Goal: Information Seeking & Learning: Learn about a topic

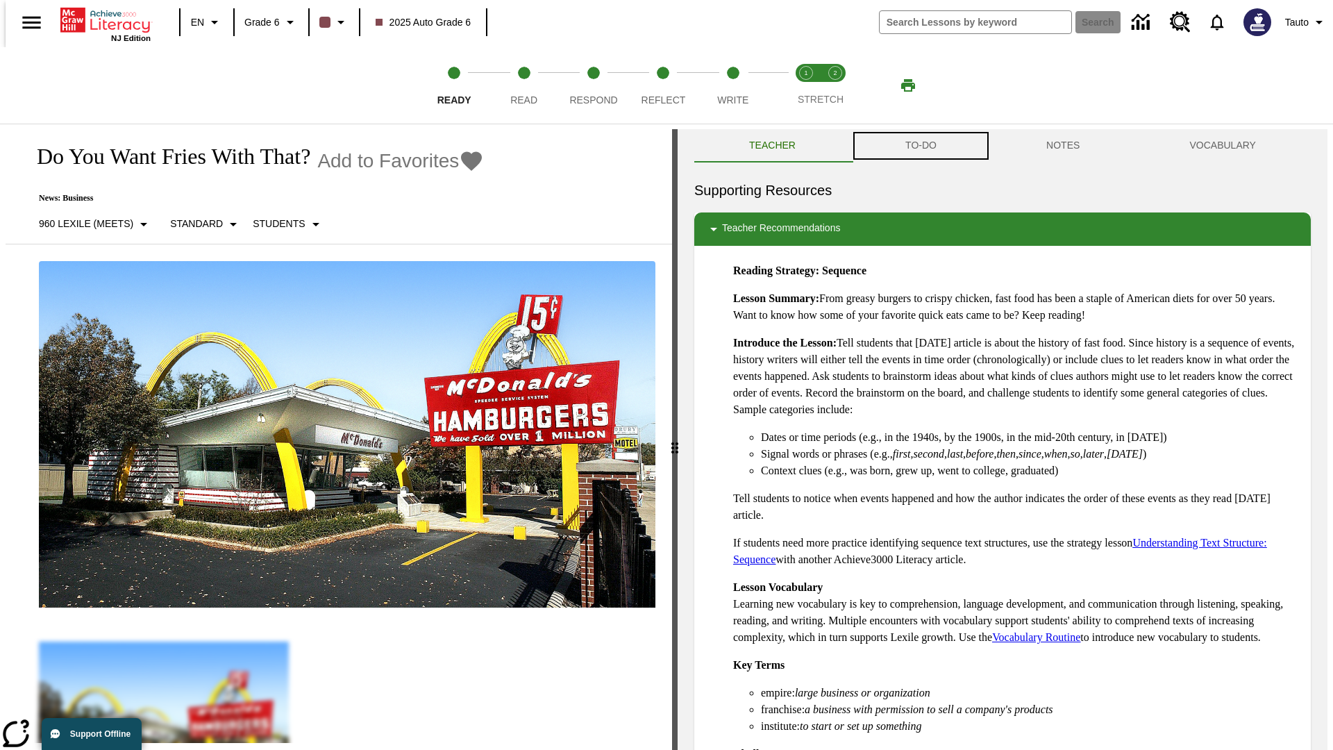
click at [920, 146] on button "TO-DO" at bounding box center [921, 145] width 141 height 33
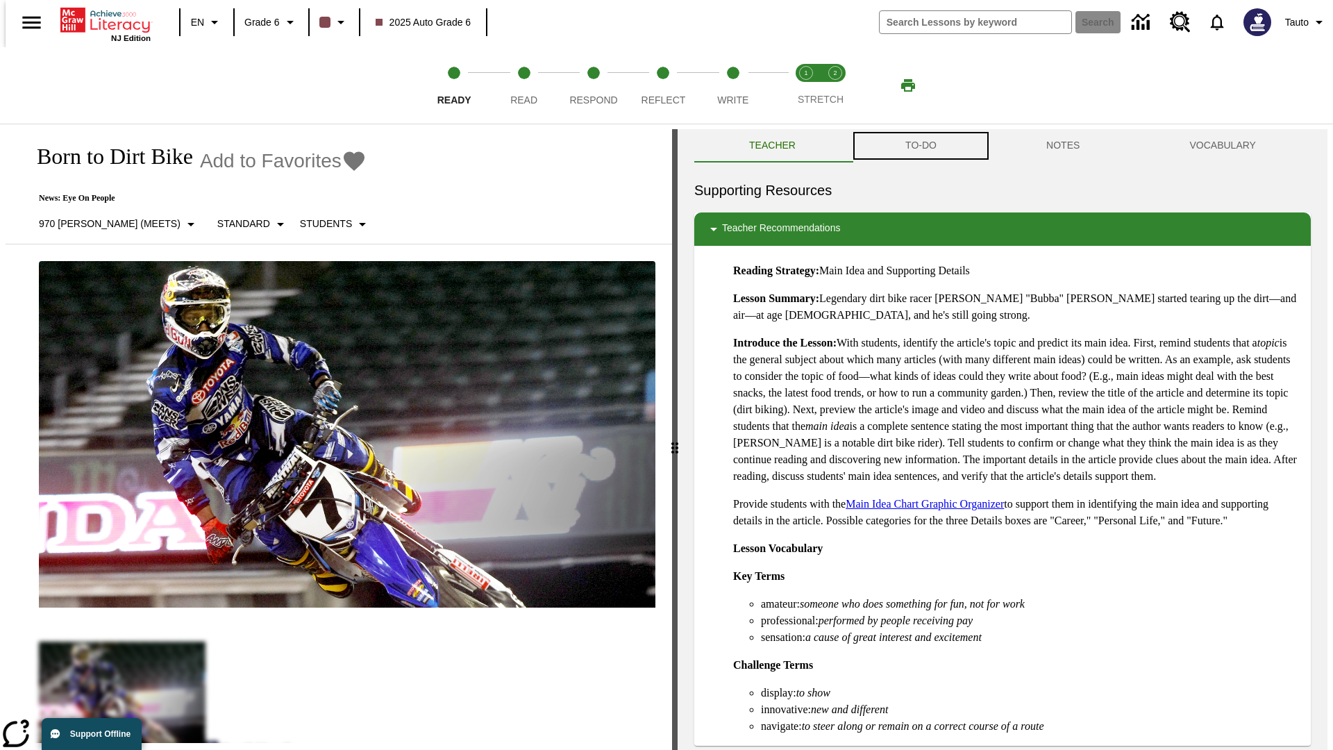
click at [920, 146] on button "TO-DO" at bounding box center [921, 145] width 141 height 33
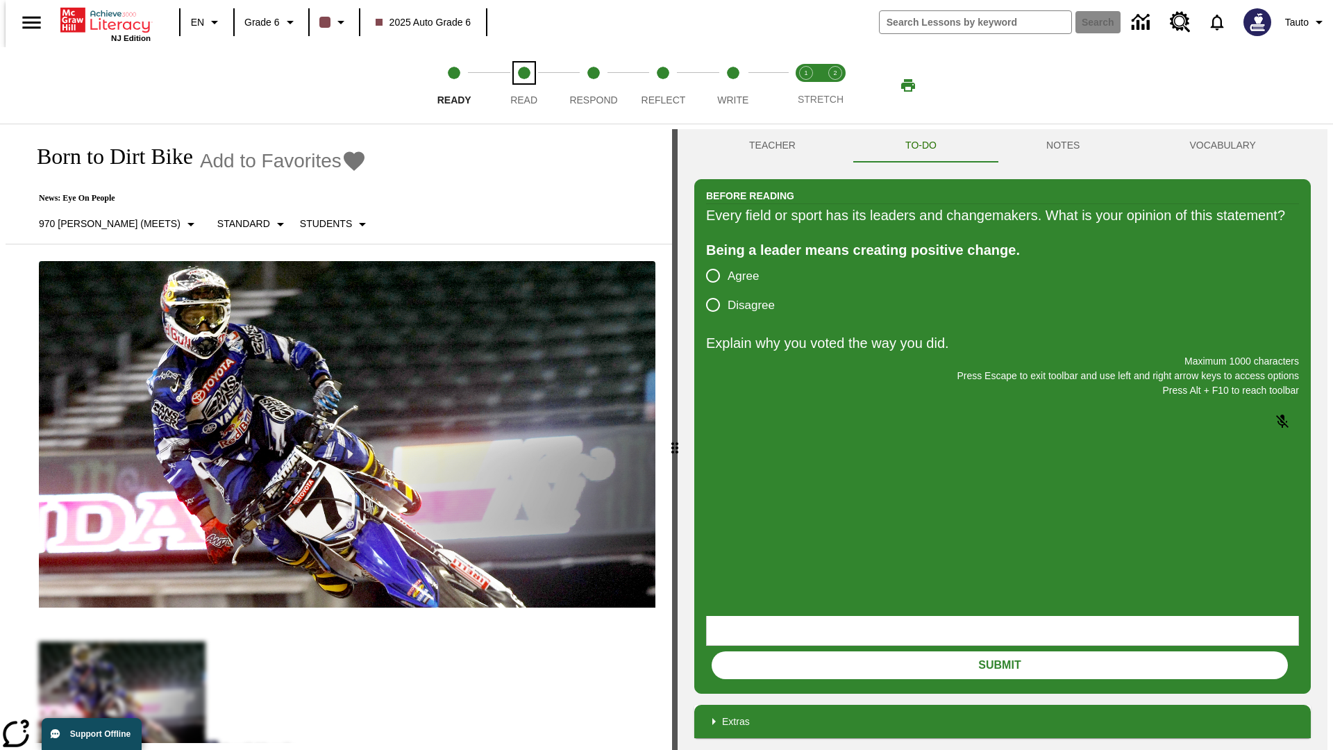
click at [524, 85] on span "Read" at bounding box center [523, 94] width 27 height 25
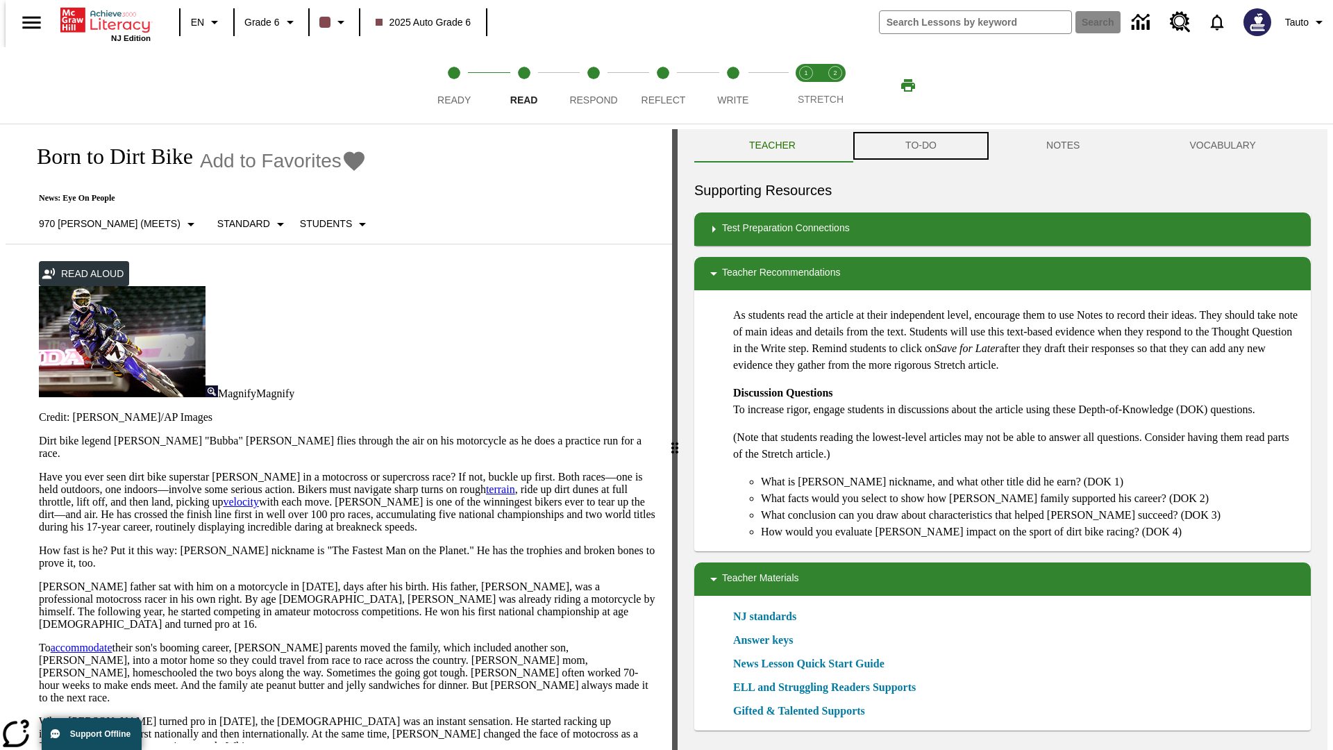
scroll to position [1, 0]
click at [920, 146] on button "TO-DO" at bounding box center [921, 144] width 141 height 33
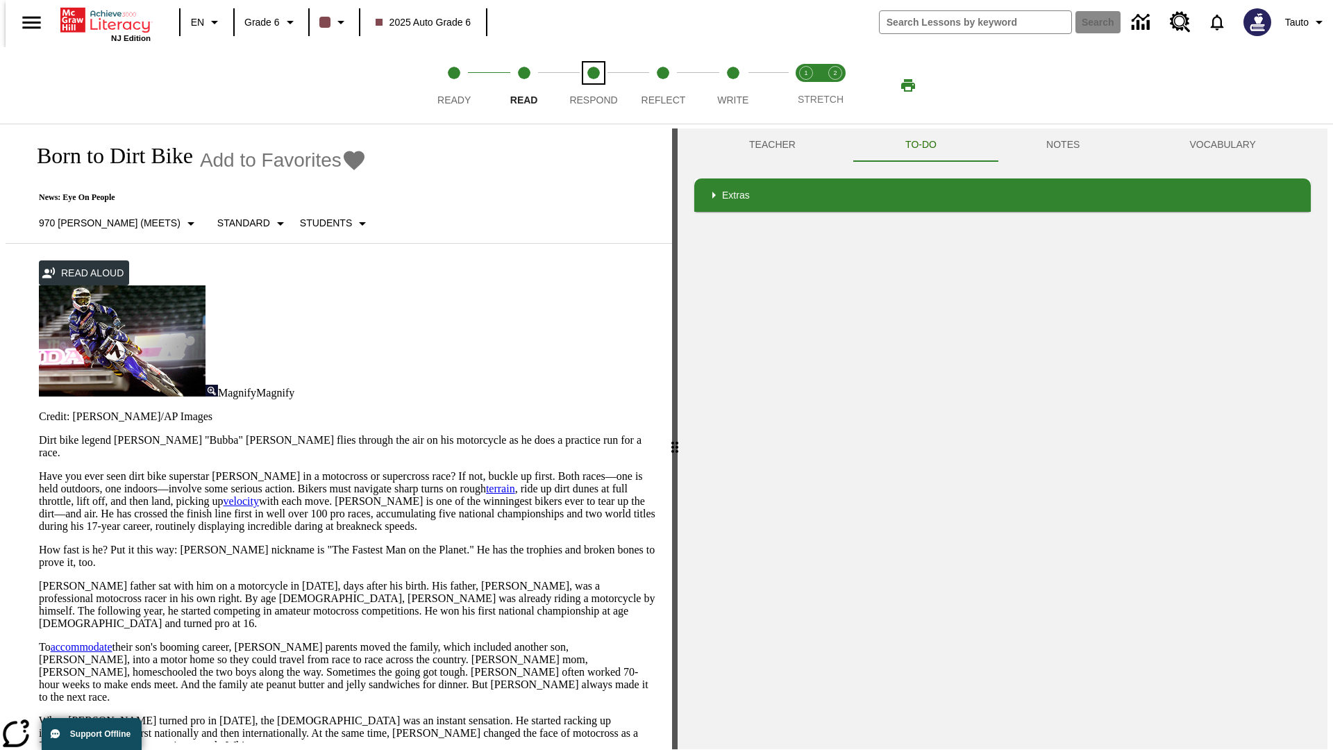
click at [594, 85] on span "Respond" at bounding box center [593, 94] width 48 height 25
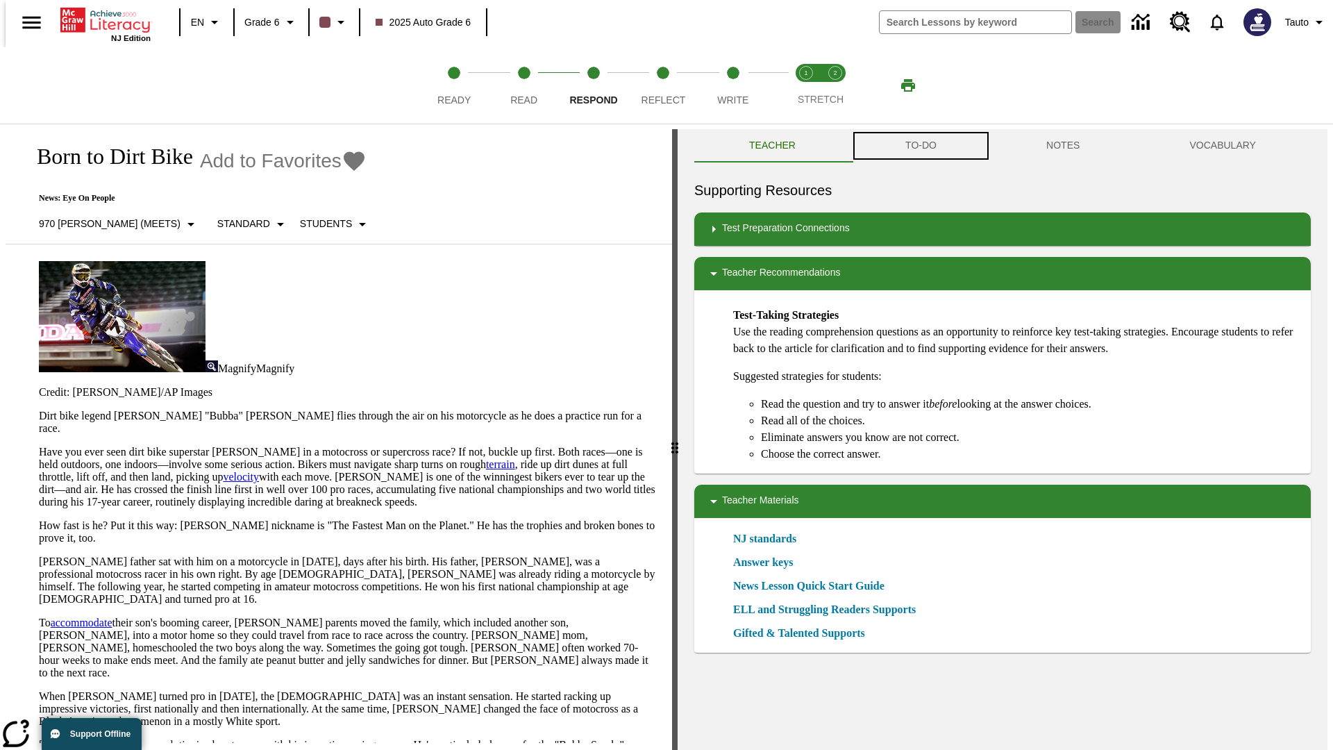
scroll to position [1, 0]
click at [920, 146] on button "TO-DO" at bounding box center [921, 144] width 141 height 33
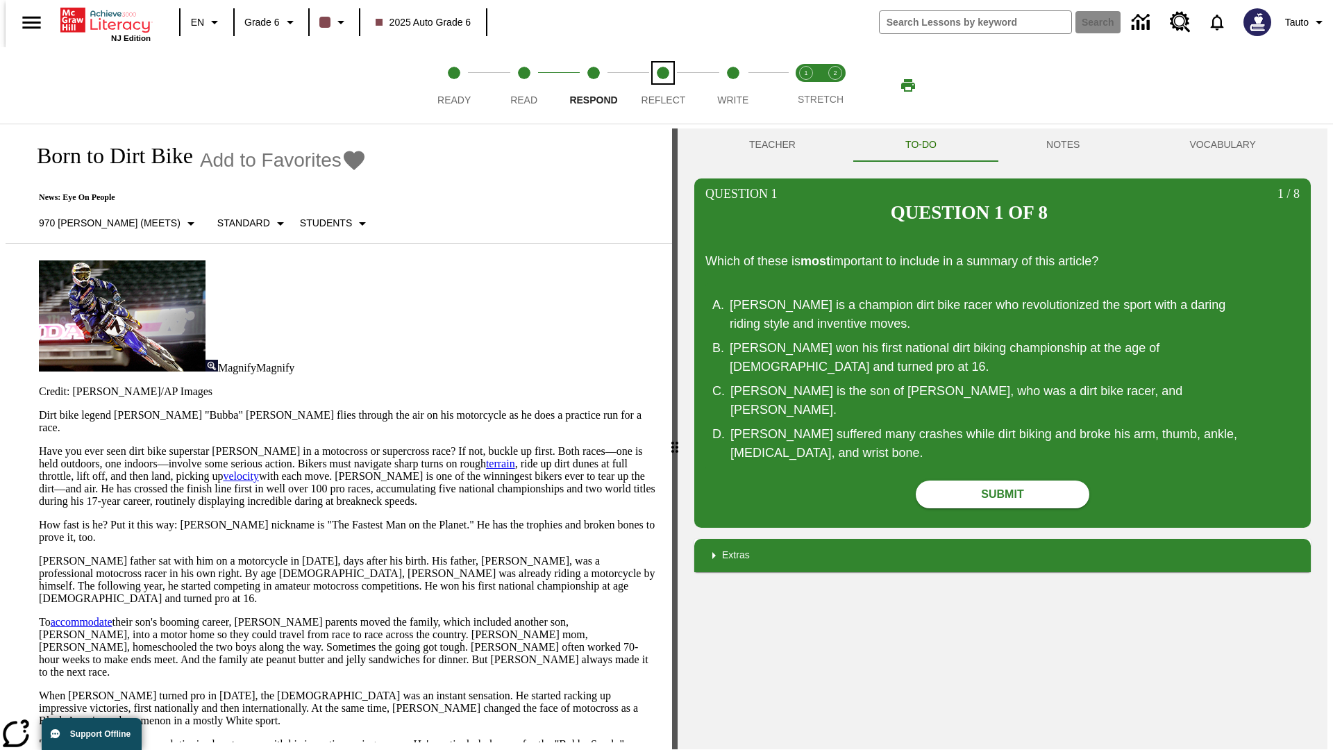
click at [663, 85] on span "Reflect" at bounding box center [664, 94] width 44 height 25
